Goal: Book appointment/travel/reservation

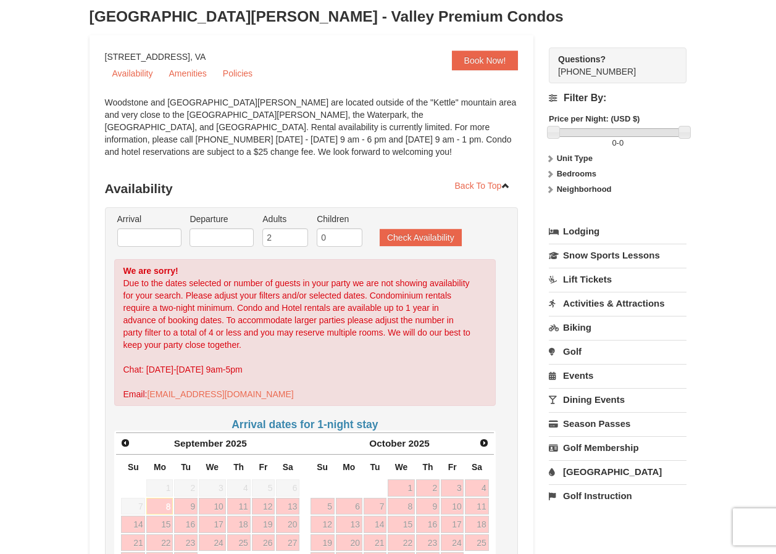
scroll to position [62, 0]
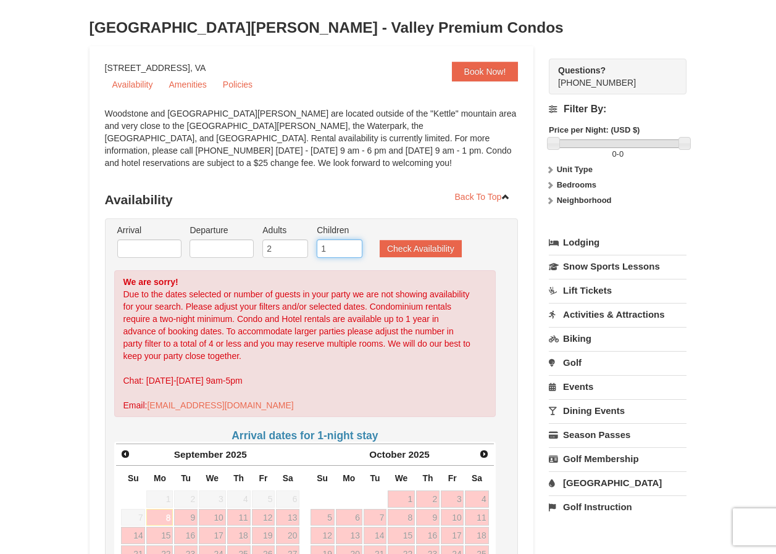
click at [350, 247] on input "1" at bounding box center [340, 248] width 46 height 19
type input "2"
click at [352, 247] on input "2" at bounding box center [340, 248] width 46 height 19
click at [418, 247] on button "Check Availability" at bounding box center [420, 248] width 82 height 17
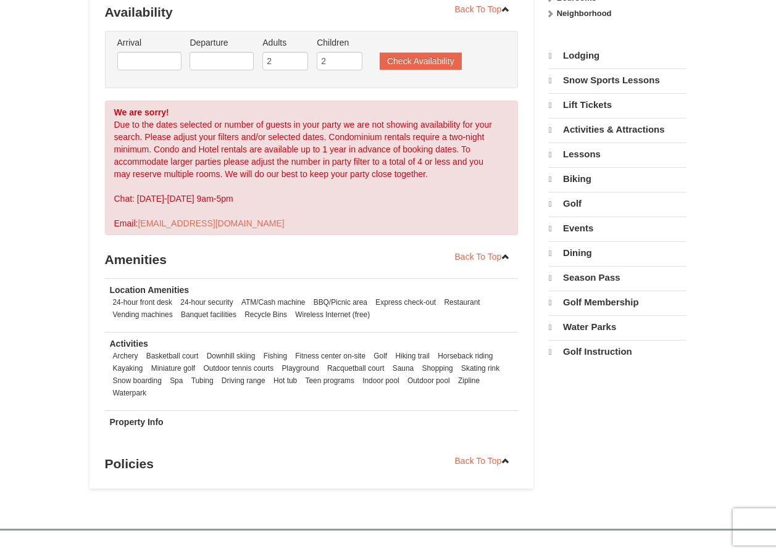
select select "9"
